Goal: Communication & Community: Ask a question

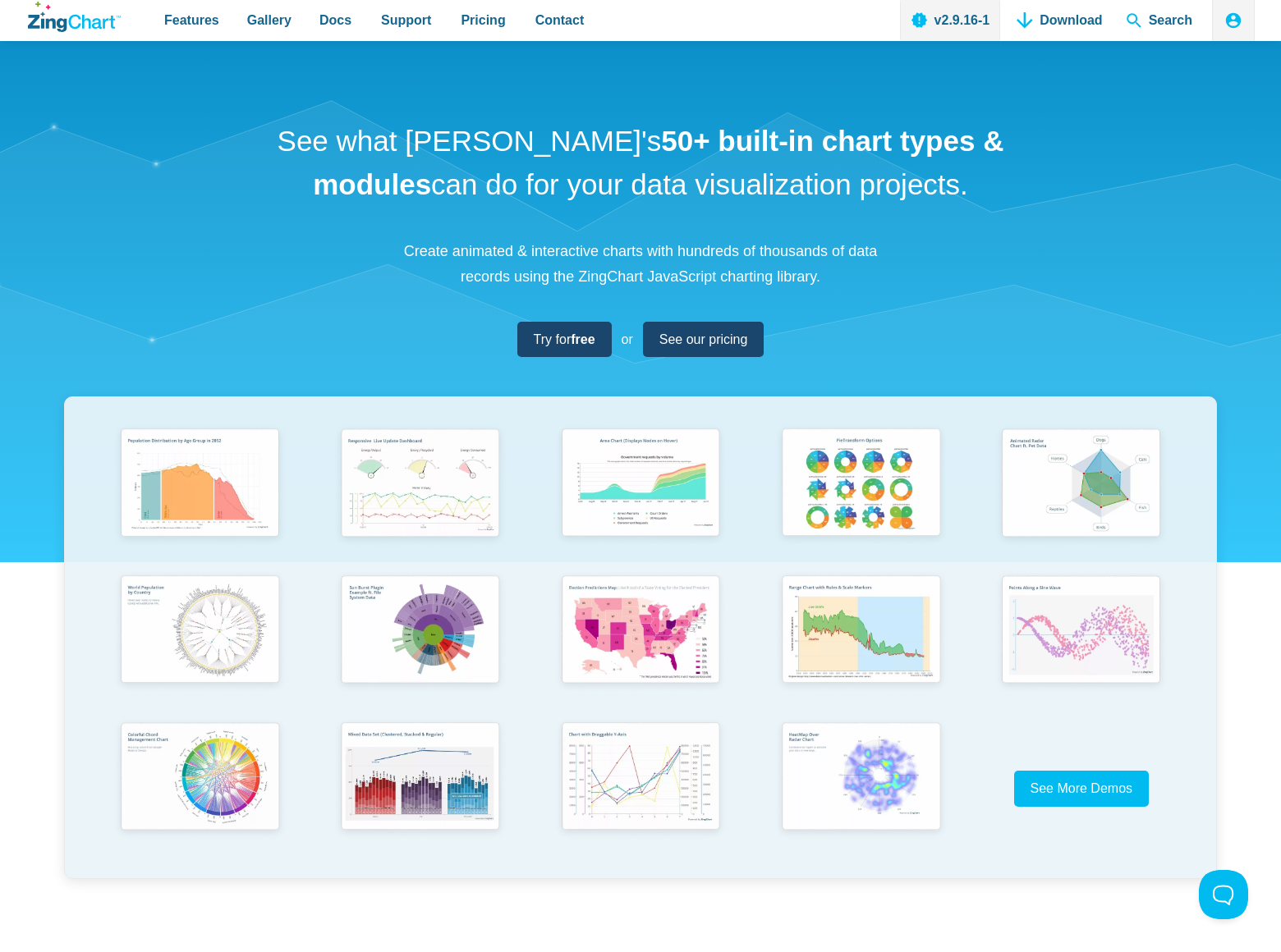
scroll to position [5846, 0]
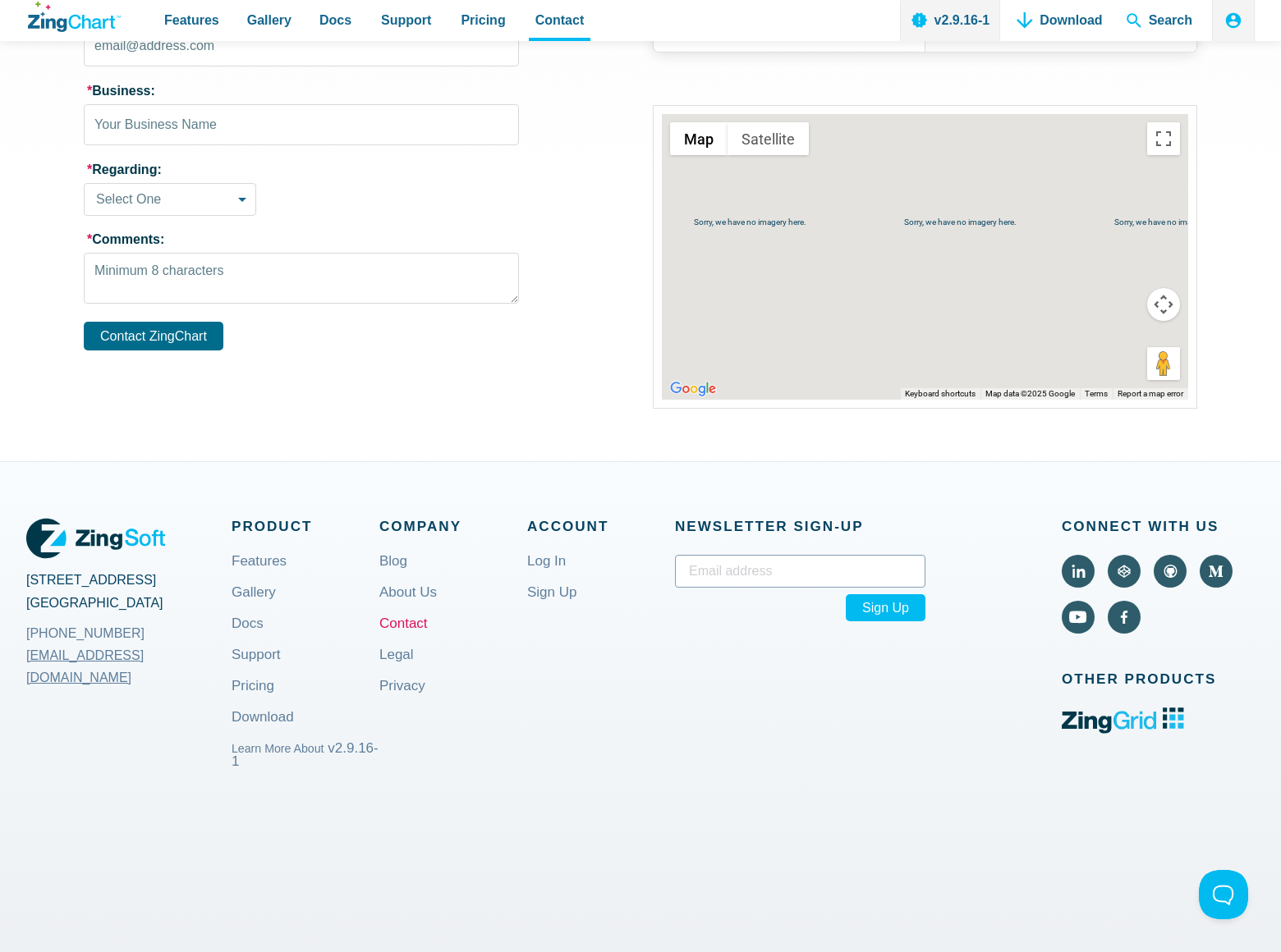
scroll to position [363, 0]
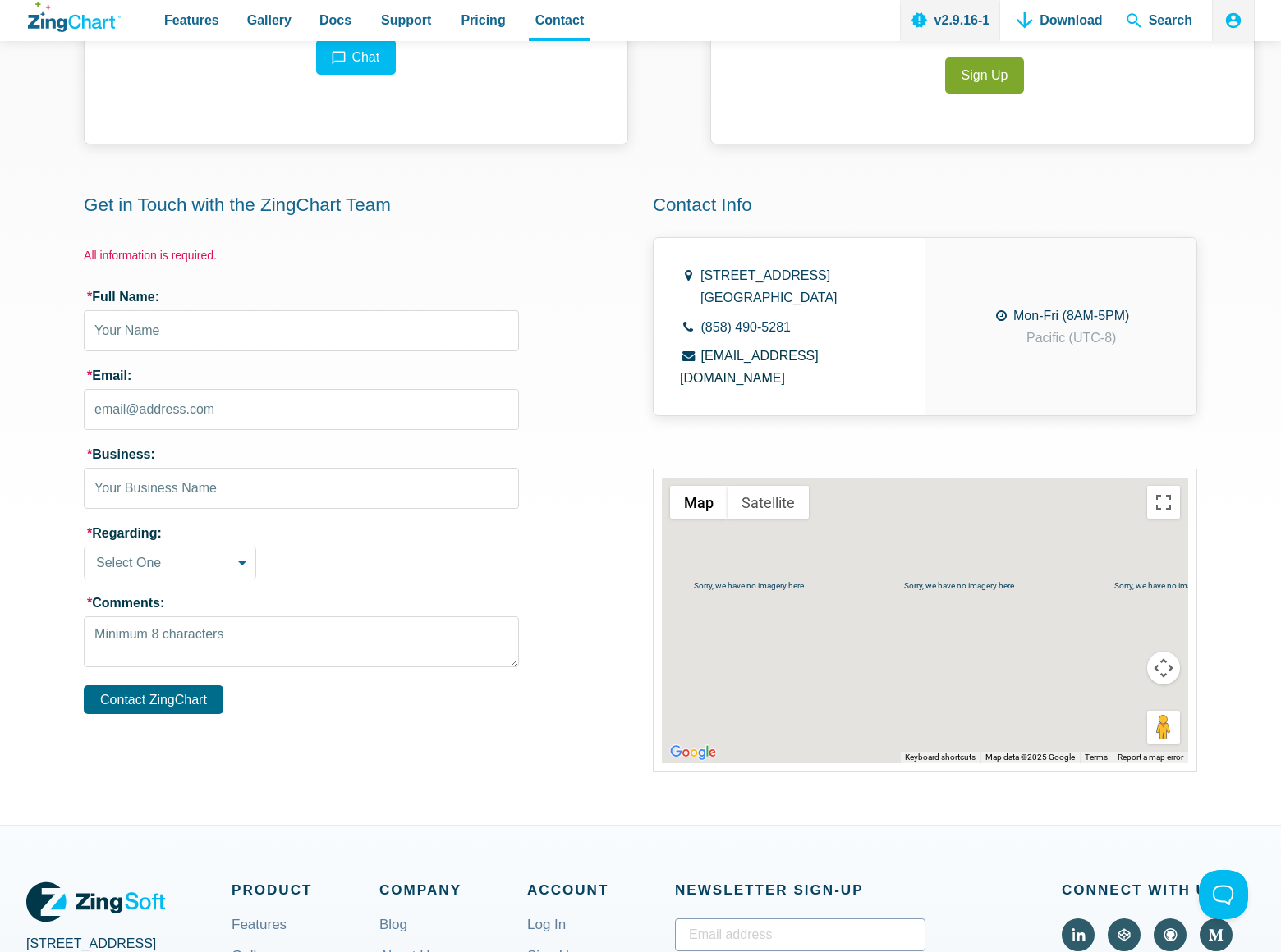
select select "sales_inquiry"
type input "Rick Stephens"
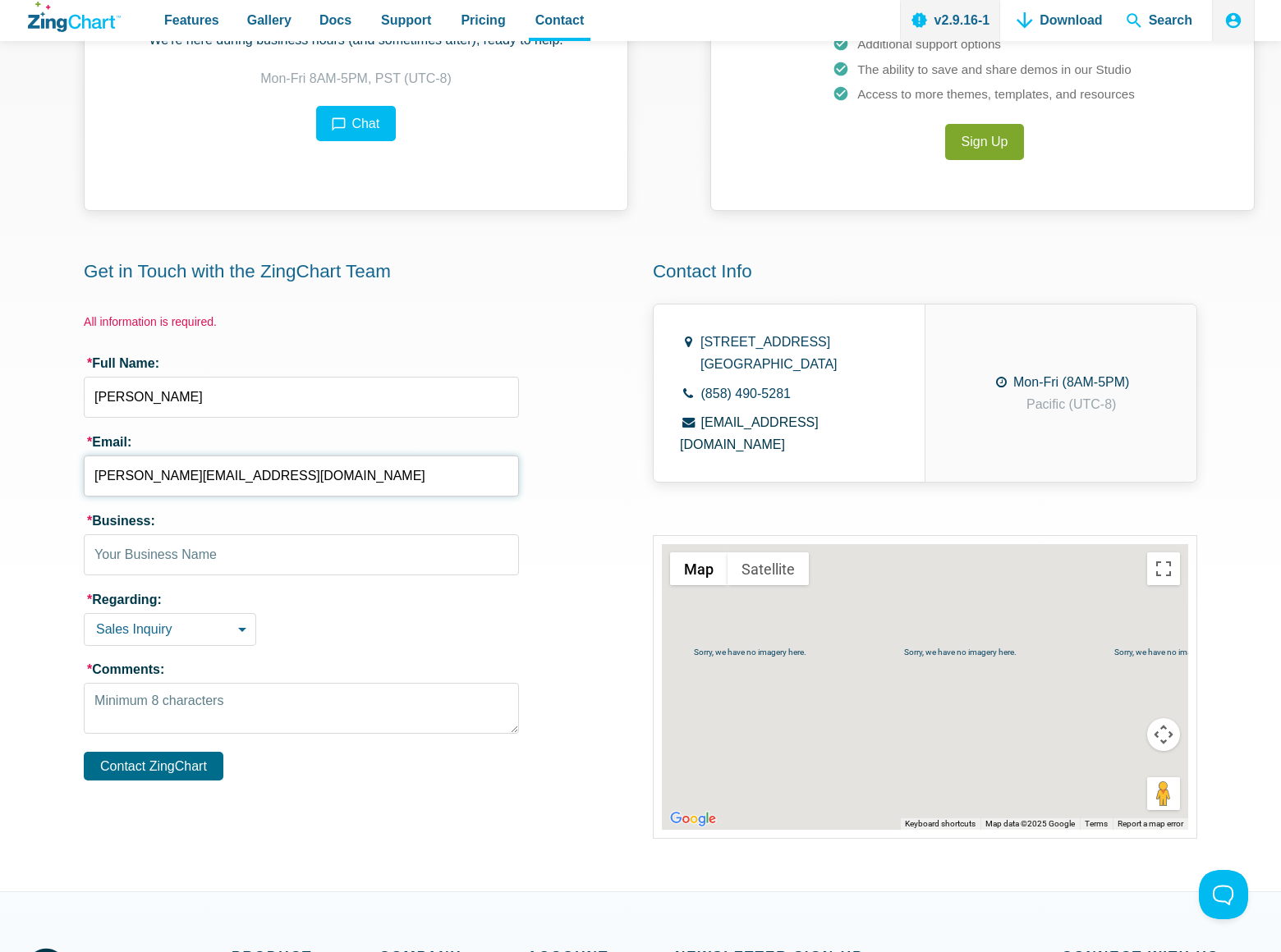
type input "rick-stephens@dominatebanners.com"
type input "Rick Stephens8054002077"
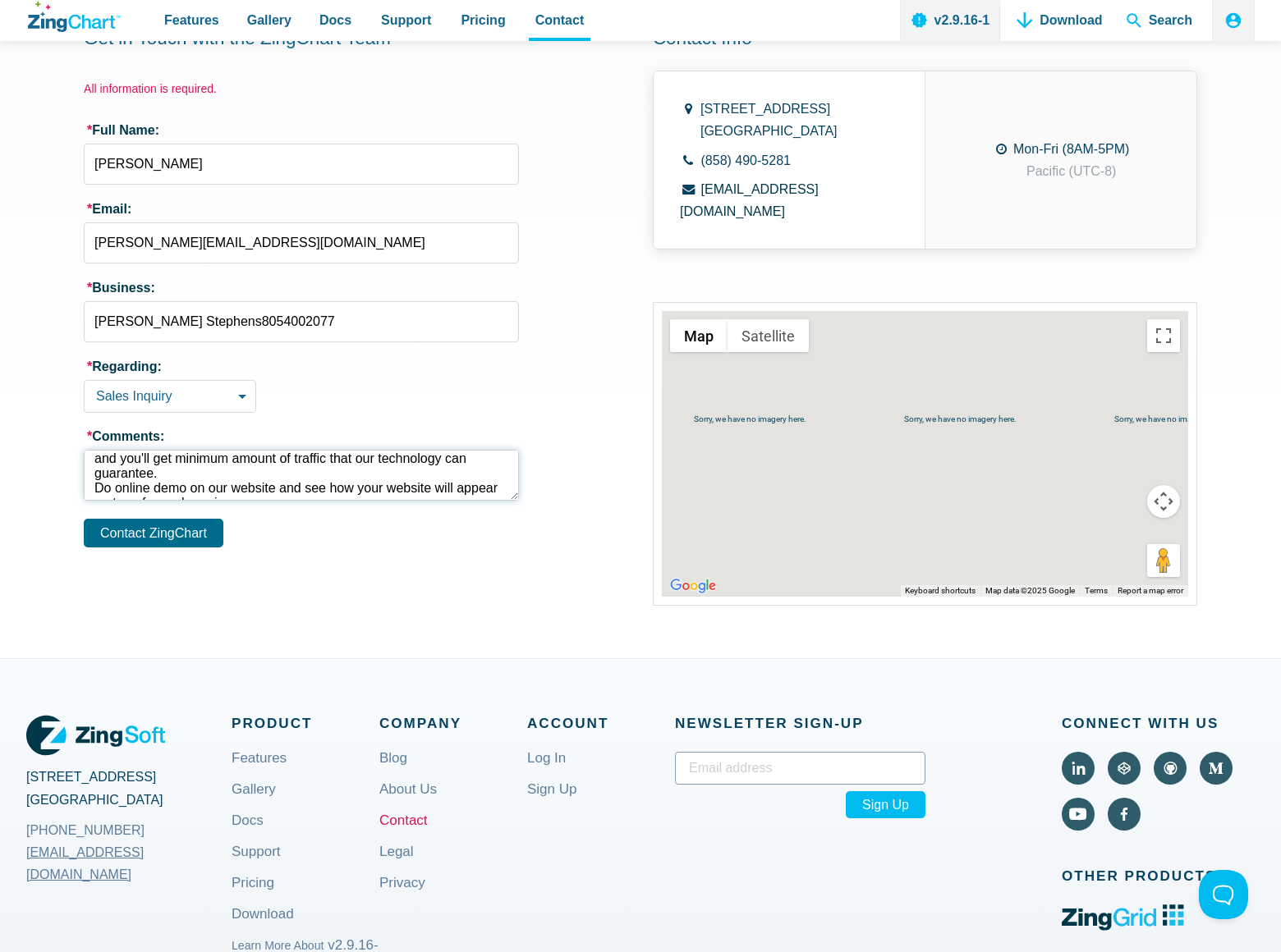
scroll to position [69, 0]
type textarea "We can place your website on top position in search engines without PPC. Just f…"
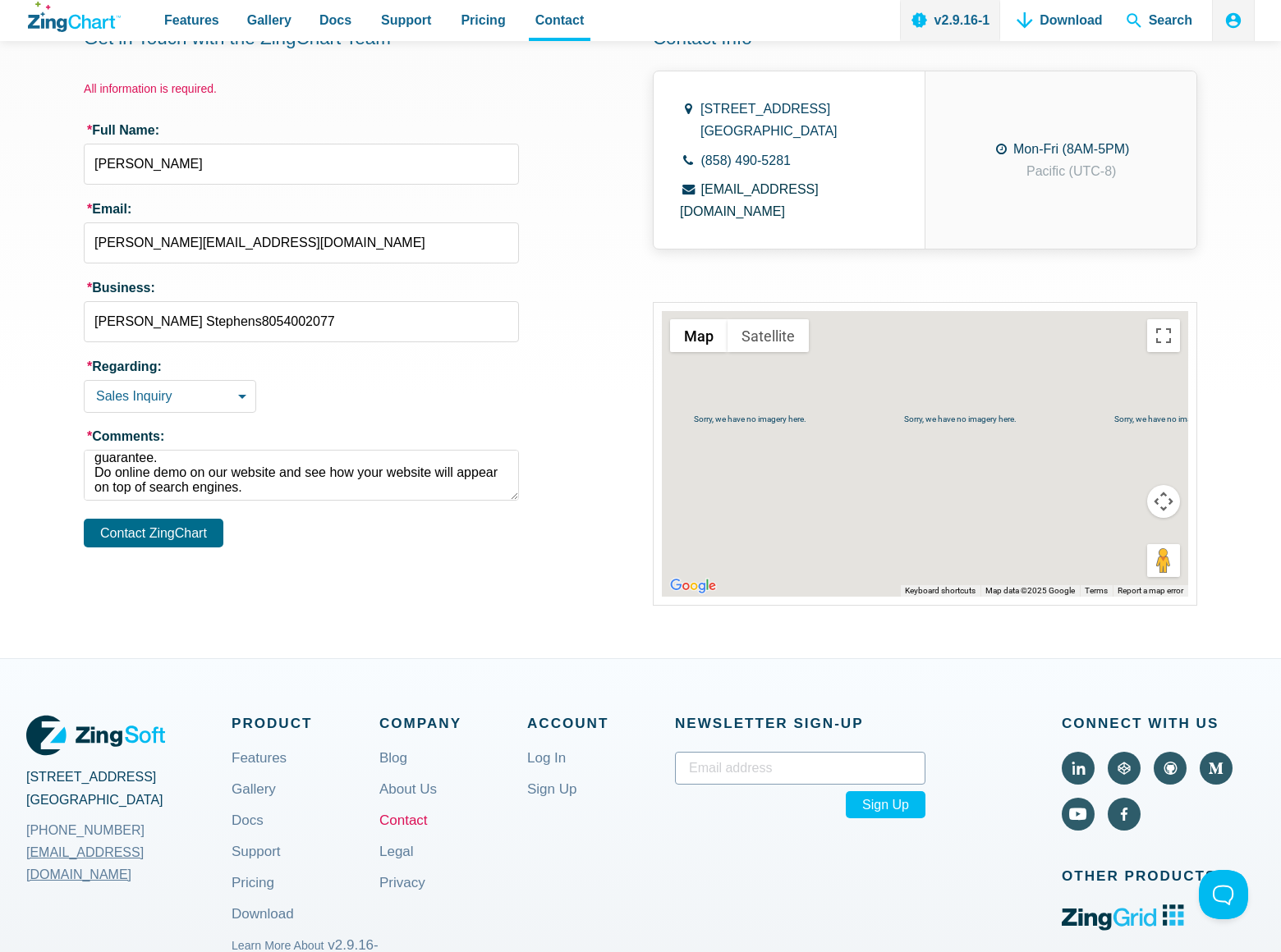
click at [160, 535] on button "Contact ZingChart" at bounding box center [152, 533] width 139 height 28
